Goal: Information Seeking & Learning: Learn about a topic

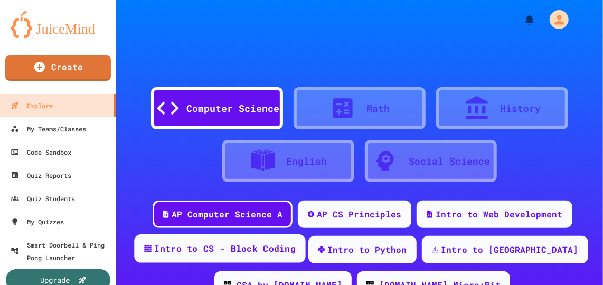
click at [296, 251] on div "Intro to CS - Block Coding" at bounding box center [224, 248] width 141 height 13
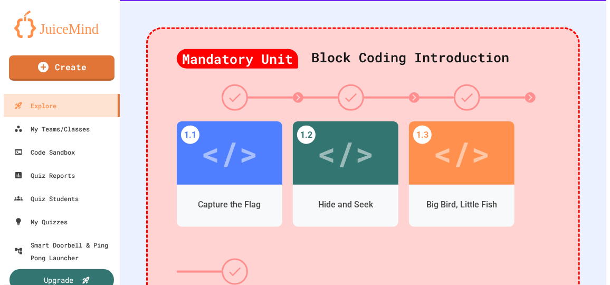
scroll to position [332, 0]
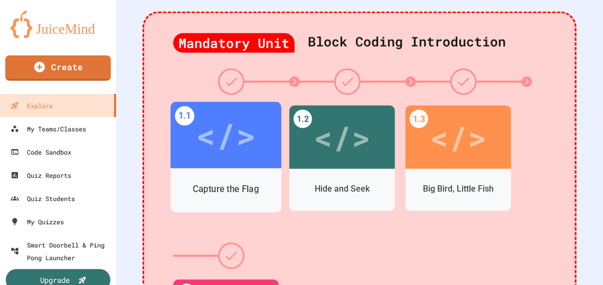
click at [234, 146] on div "</>" at bounding box center [226, 135] width 60 height 50
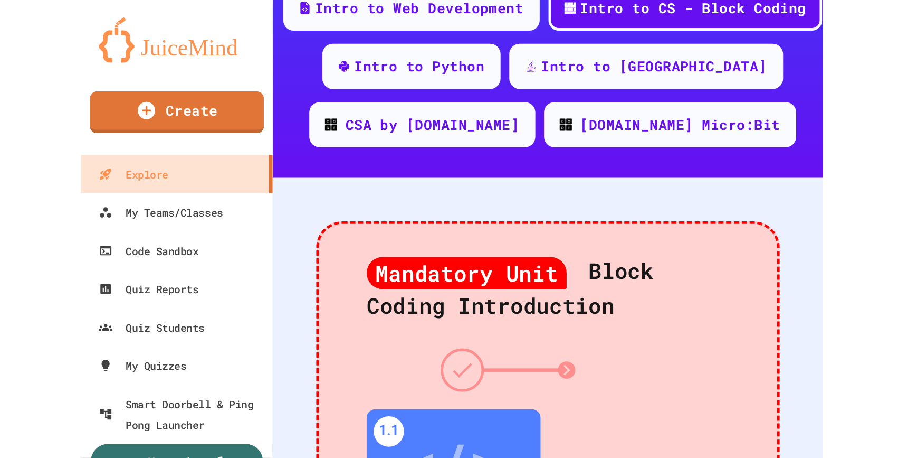
scroll to position [269, 0]
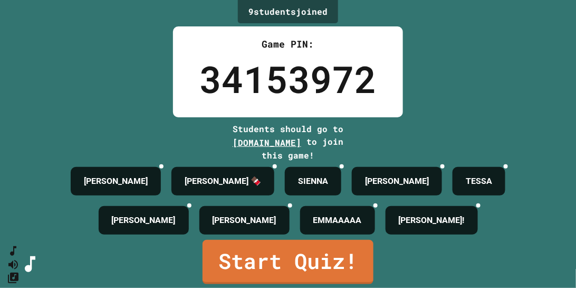
drag, startPoint x: 876, startPoint y: 0, endPoint x: 116, endPoint y: 70, distance: 763.2
click at [116, 70] on div "9 student s joined Game PIN: 34153972 Students should go to [DOMAIN_NAME] to jo…" at bounding box center [288, 144] width 576 height 288
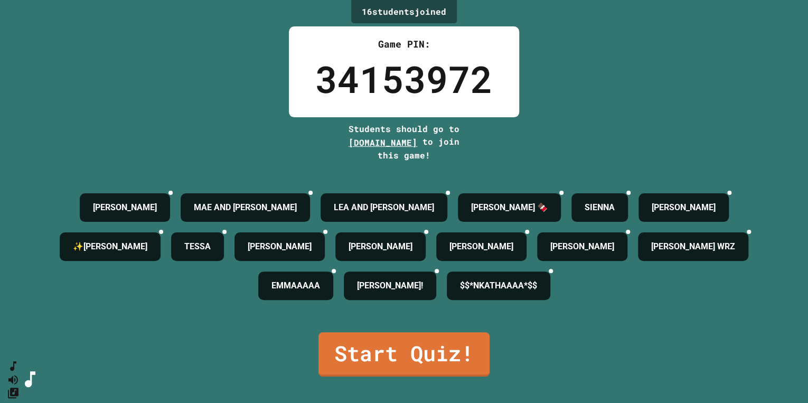
drag, startPoint x: 550, startPoint y: 0, endPoint x: 540, endPoint y: 335, distance: 334.8
click at [540, 284] on div "16 student s joined Game PIN: 34153972 Students should go to [DOMAIN_NAME] to j…" at bounding box center [404, 201] width 808 height 403
click at [442, 284] on link "Start Quiz!" at bounding box center [403, 353] width 169 height 46
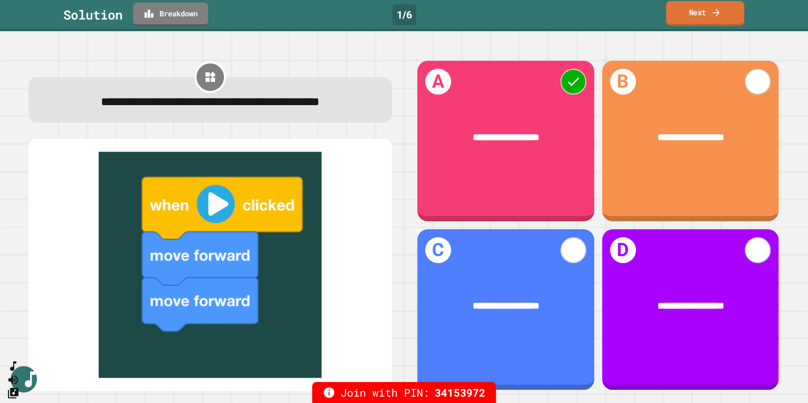
click at [610, 22] on link "Next" at bounding box center [705, 13] width 78 height 25
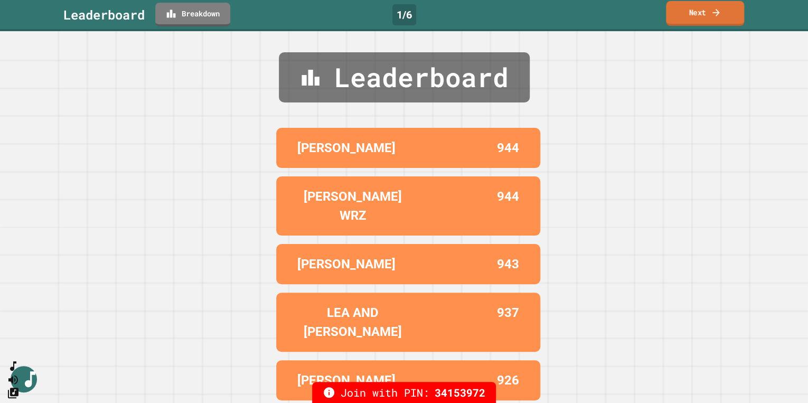
click at [610, 13] on link "Next" at bounding box center [705, 13] width 78 height 25
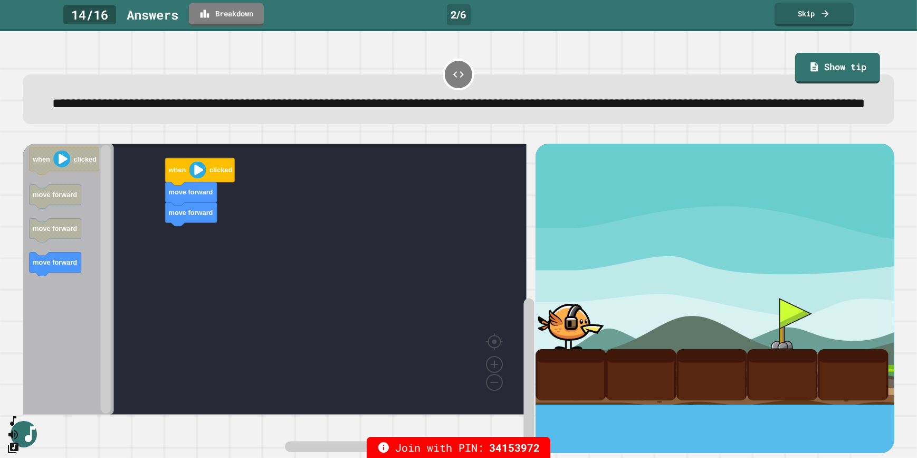
drag, startPoint x: 727, startPoint y: 4, endPoint x: 453, endPoint y: 130, distance: 301.3
click at [453, 110] on span "**********" at bounding box center [459, 103] width 813 height 13
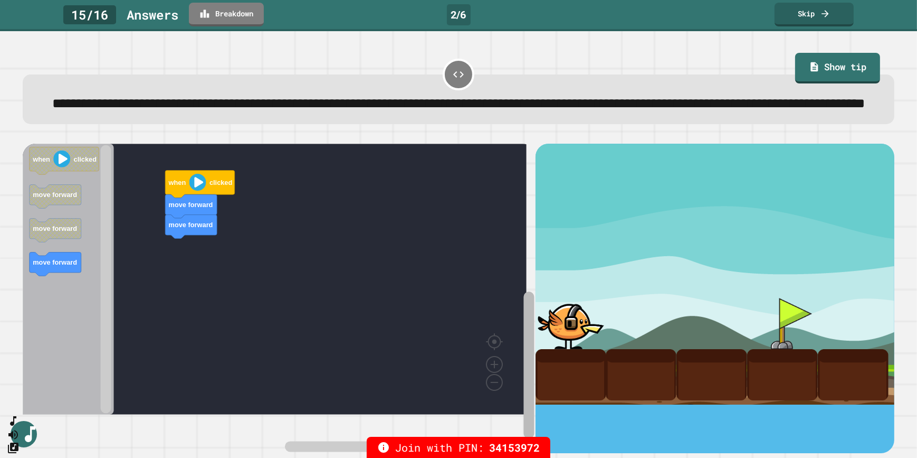
click at [527, 284] on div "move forward move forward when clicked when clicked move forward move forward m…" at bounding box center [458, 298] width 871 height 309
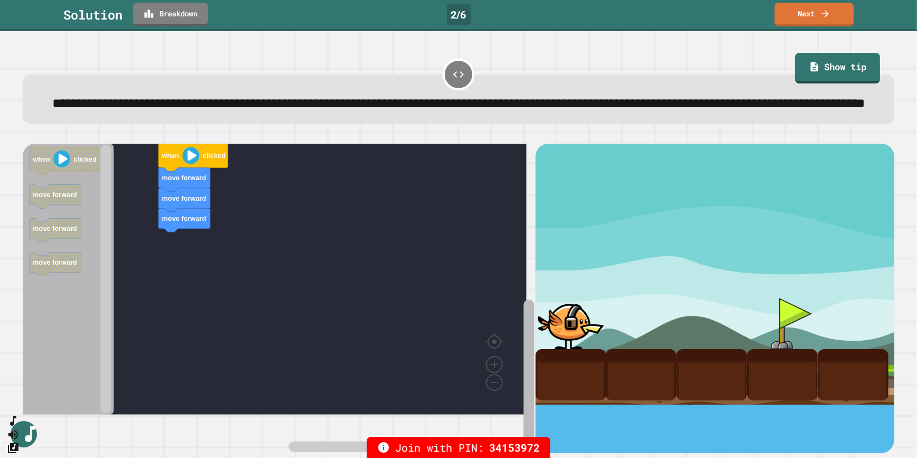
click at [502, 284] on div "move forward move forward move forward when clicked when clicked move forward m…" at bounding box center [279, 298] width 512 height 309
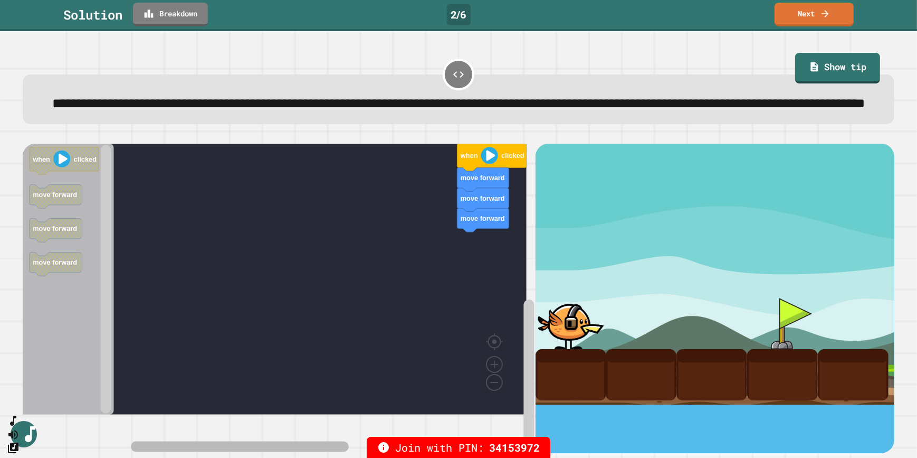
click at [429, 284] on div "move forward move forward move forward when clicked when clicked move forward m…" at bounding box center [279, 298] width 512 height 309
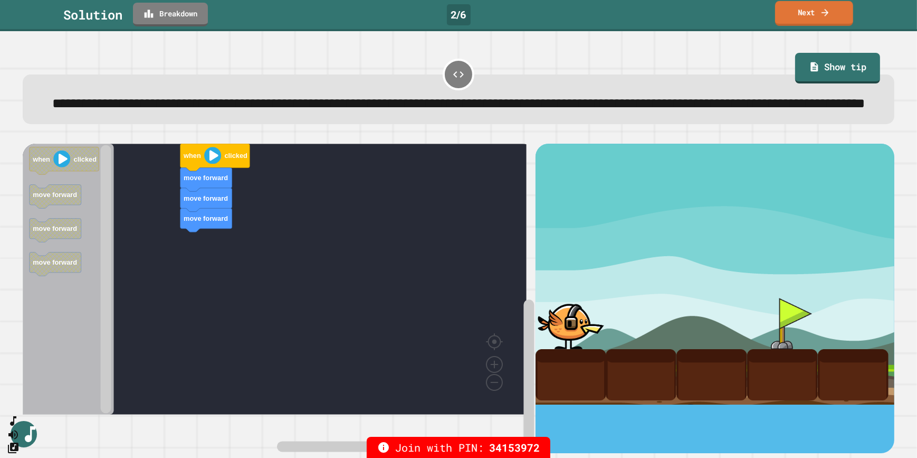
click at [610, 12] on link "Next" at bounding box center [814, 13] width 78 height 25
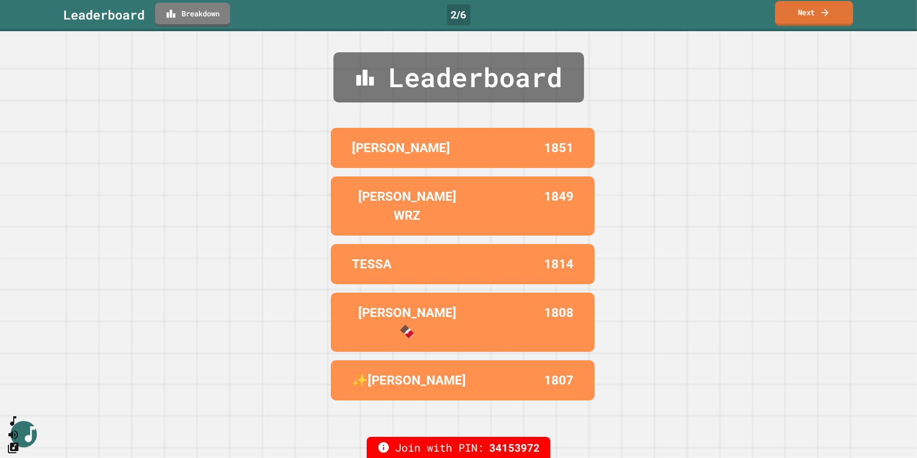
click at [610, 12] on link "Next" at bounding box center [814, 13] width 78 height 25
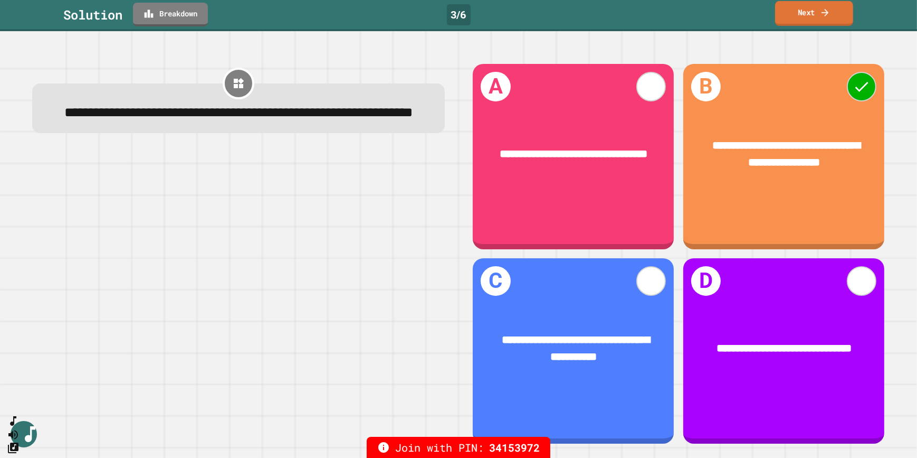
click at [610, 10] on icon at bounding box center [825, 12] width 11 height 11
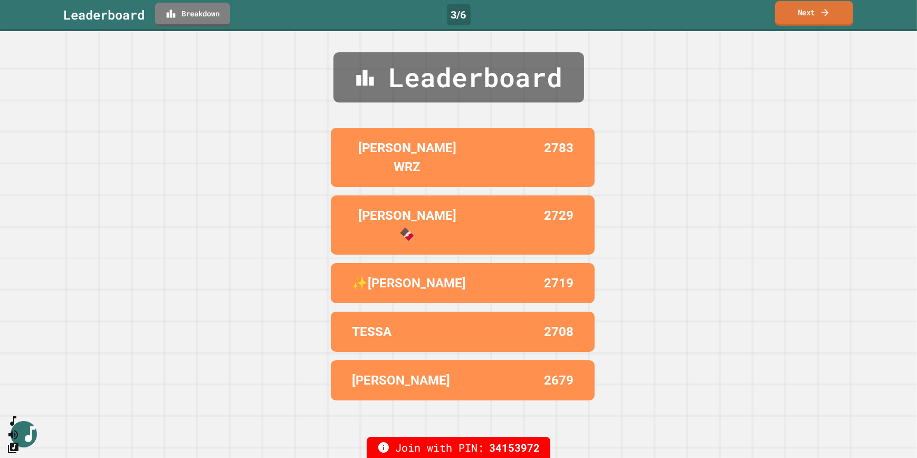
click at [610, 12] on icon at bounding box center [825, 11] width 7 height 7
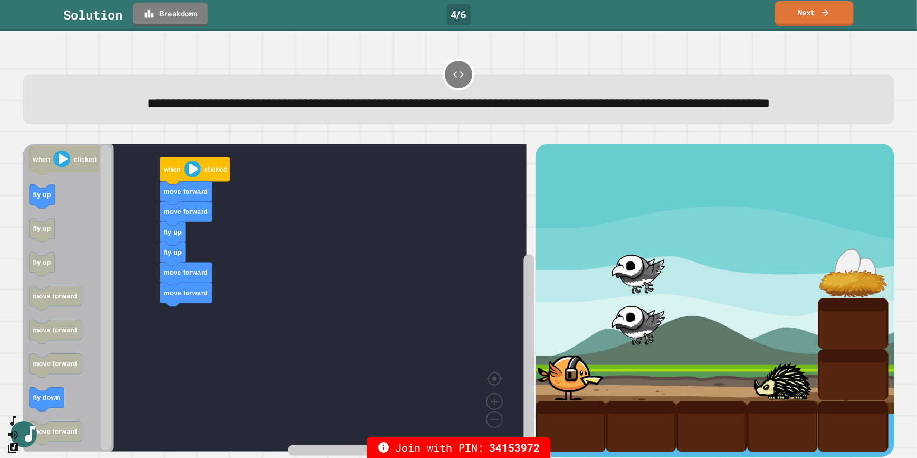
click at [610, 24] on link "Next" at bounding box center [814, 13] width 79 height 25
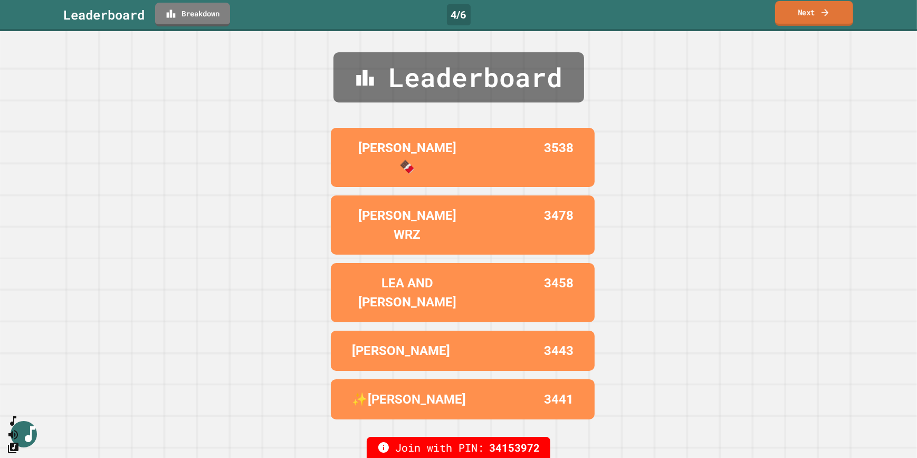
drag, startPoint x: 823, startPoint y: 24, endPoint x: 825, endPoint y: 10, distance: 14.9
click at [610, 10] on icon at bounding box center [825, 11] width 7 height 7
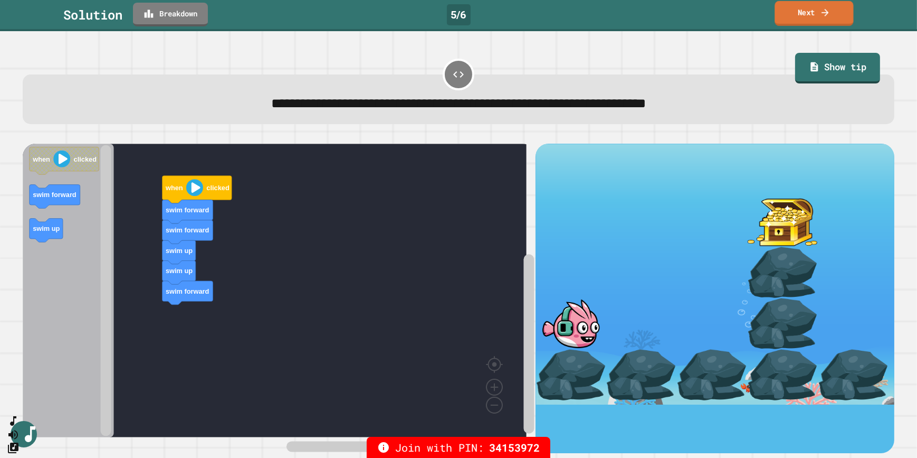
click at [610, 13] on link "Next" at bounding box center [814, 13] width 79 height 25
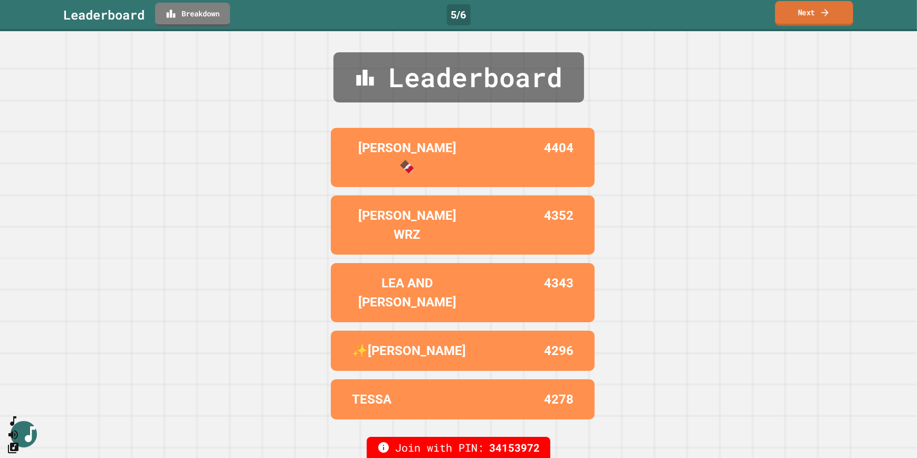
click at [610, 13] on link "Next" at bounding box center [814, 13] width 78 height 25
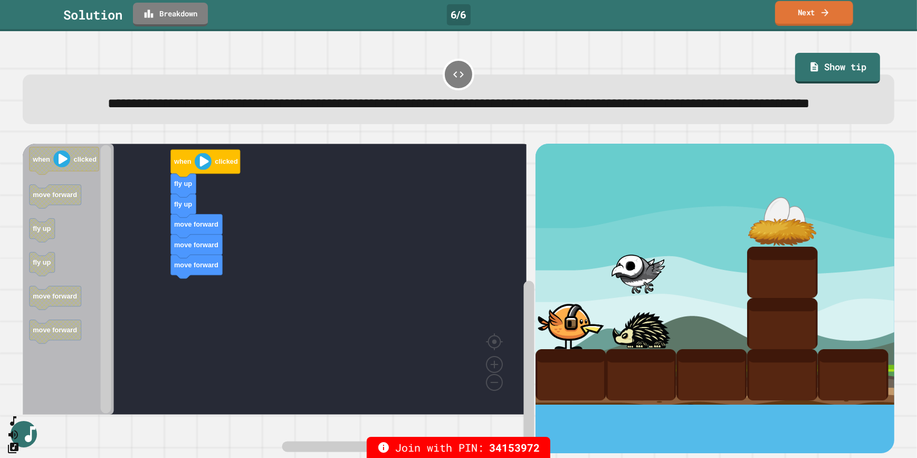
click at [610, 13] on link "Next" at bounding box center [814, 13] width 78 height 25
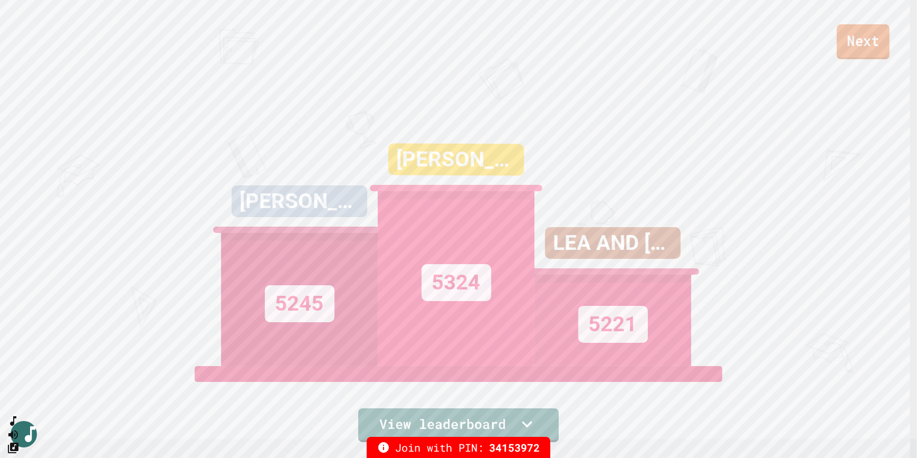
click at [610, 37] on link "Next" at bounding box center [863, 41] width 53 height 35
